Goal: Task Accomplishment & Management: Complete application form

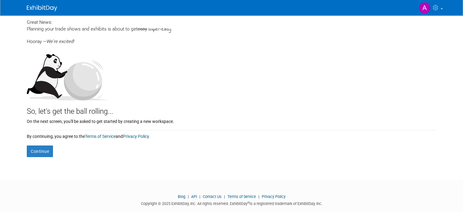
scroll to position [30, 0]
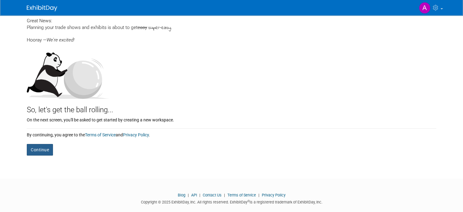
click at [36, 147] on button "Continue" at bounding box center [40, 150] width 26 height 12
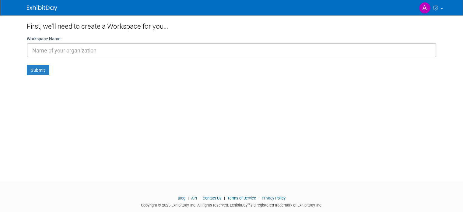
click at [62, 50] on input "text" at bounding box center [232, 50] width 410 height 14
type input "LANDSIGNAL CORP."
click at [33, 70] on button "Submit" at bounding box center [38, 70] width 22 height 10
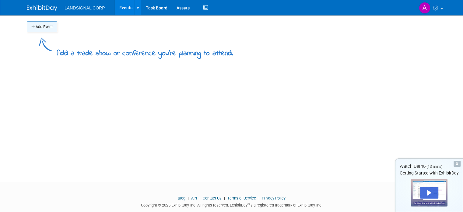
click at [35, 25] on button "Add Event" at bounding box center [42, 26] width 30 height 11
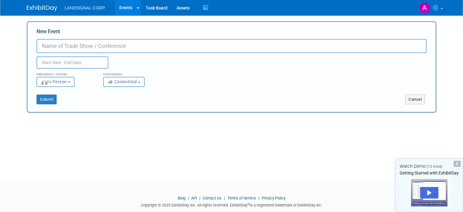
click at [41, 48] on input "New Event" at bounding box center [232, 46] width 390 height 14
click at [37, 46] on input "BUILDING SHOW" at bounding box center [232, 46] width 390 height 14
type input "THE BUILDING SHOW"
click at [56, 62] on input "text" at bounding box center [73, 62] width 72 height 12
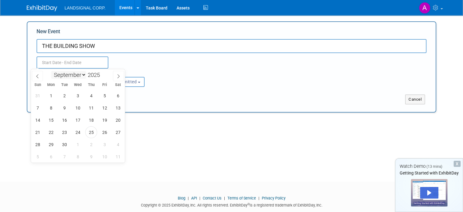
click at [84, 74] on select "January February March April May June July August September October November De…" at bounding box center [68, 75] width 35 height 8
select select "11"
click at [51, 71] on select "January February March April May June July August September October November De…" at bounding box center [68, 75] width 35 height 8
click at [79, 97] on span "3" at bounding box center [78, 96] width 12 height 12
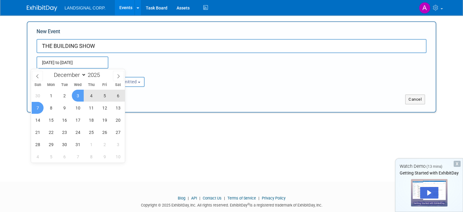
click at [37, 107] on span "7" at bounding box center [38, 108] width 12 height 12
type input "Dec 3, 2025 to Dec 7, 2025"
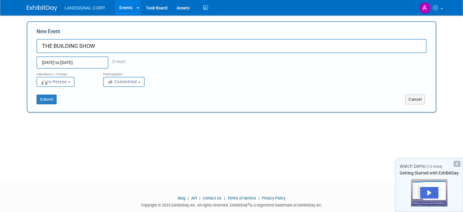
click at [138, 82] on b "button" at bounding box center [139, 82] width 2 height 1
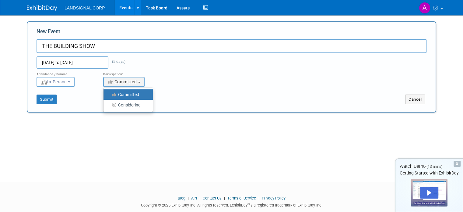
click at [129, 66] on div "Dec 3, 2025 to Dec 7, 2025 (5 days)" at bounding box center [84, 62] width 104 height 12
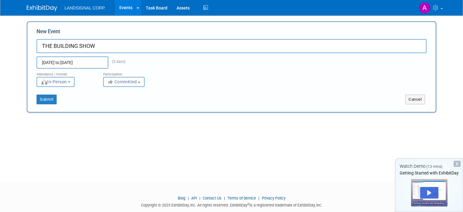
click at [69, 80] on button "In-Person" at bounding box center [56, 82] width 38 height 10
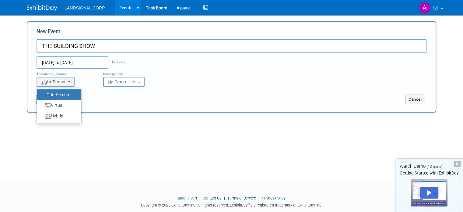
click at [81, 80] on div "<img src="https://www.exhibitday.com/Images/Format-InPerson.png" style="width: …" at bounding box center [66, 82] width 58 height 10
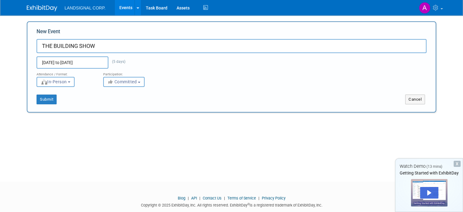
click at [121, 83] on span "Committed" at bounding box center [122, 81] width 30 height 5
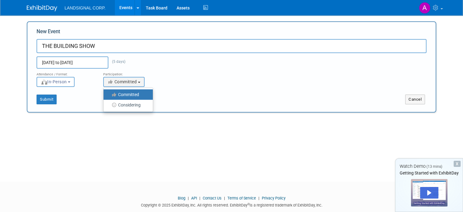
click at [118, 93] on label "Committed" at bounding box center [127, 94] width 40 height 8
click at [109, 93] on input "Committed" at bounding box center [107, 95] width 4 height 4
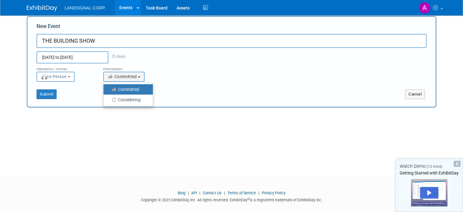
scroll to position [12, 0]
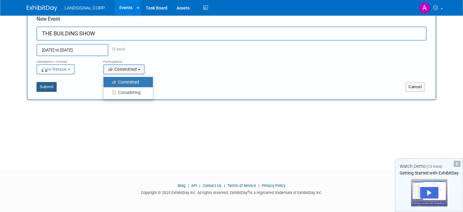
click at [43, 86] on button "Submit" at bounding box center [47, 87] width 20 height 10
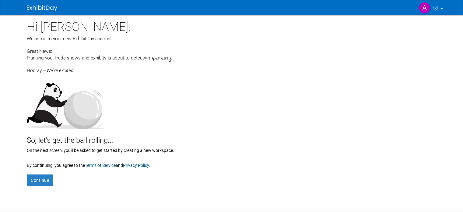
scroll to position [30, 0]
